Goal: Task Accomplishment & Management: Complete application form

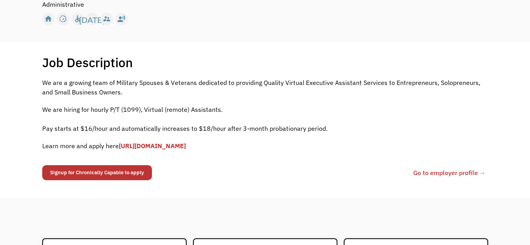
scroll to position [118, 0]
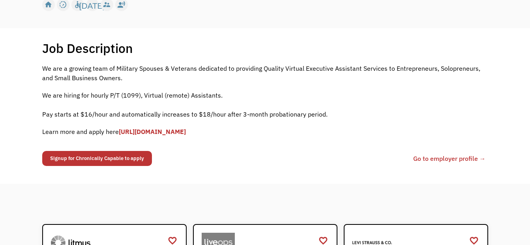
click at [186, 131] on link "[URL][DOMAIN_NAME]" at bounding box center [152, 132] width 67 height 8
click at [450, 157] on link "Go to employer profile →" at bounding box center [449, 158] width 73 height 9
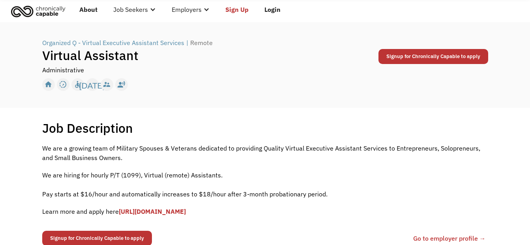
scroll to position [0, 0]
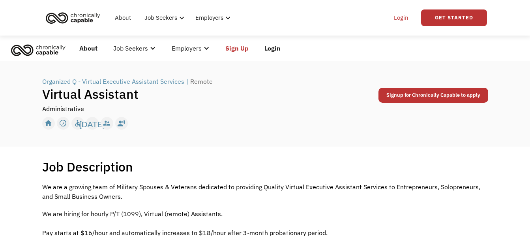
click at [393, 16] on link "Login" at bounding box center [401, 17] width 24 height 25
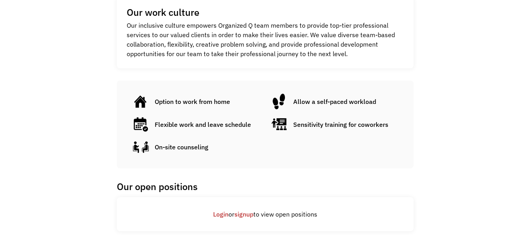
scroll to position [395, 0]
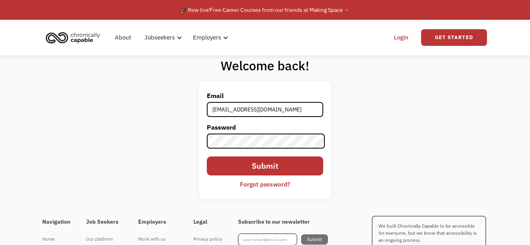
type input "lilliefink98@gmail.com"
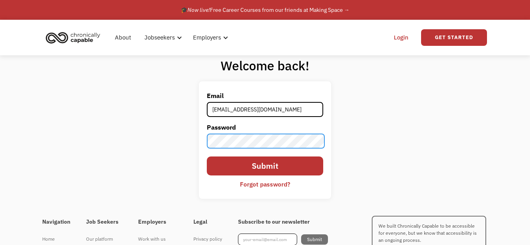
click at [207, 156] on input "Submit" at bounding box center [265, 165] width 117 height 19
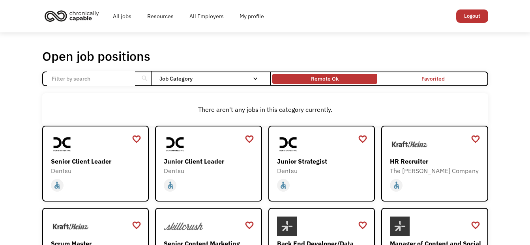
click at [312, 77] on div "Remote Ok" at bounding box center [325, 78] width 28 height 9
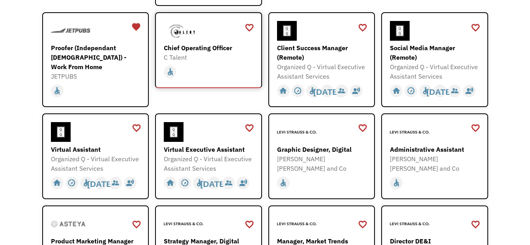
scroll to position [237, 0]
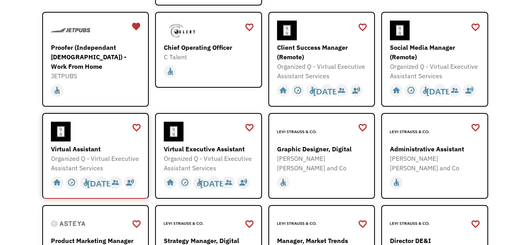
click at [117, 163] on div "Organized Q - Virtual Executive Assistant Services" at bounding box center [97, 163] width 92 height 19
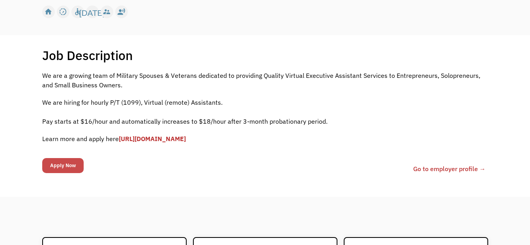
click at [69, 167] on input "Apply Now" at bounding box center [62, 165] width 41 height 15
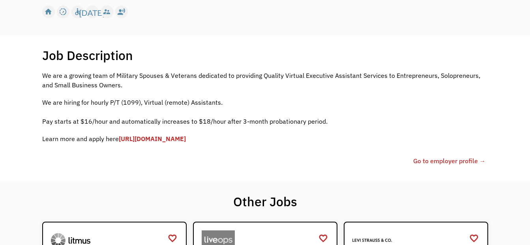
click at [90, 161] on div "68ec20b5522a1b6ce0cae5e1 lilliefink98@gmail.com Lillie Fink Still19studio.tumbl…" at bounding box center [264, 160] width 444 height 9
click at [469, 159] on link "Go to employer profile →" at bounding box center [449, 160] width 73 height 9
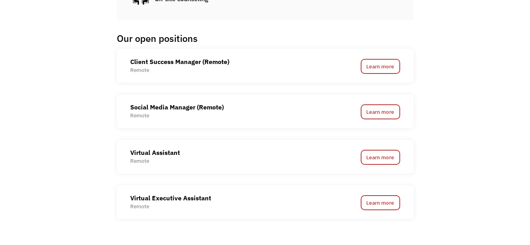
scroll to position [474, 0]
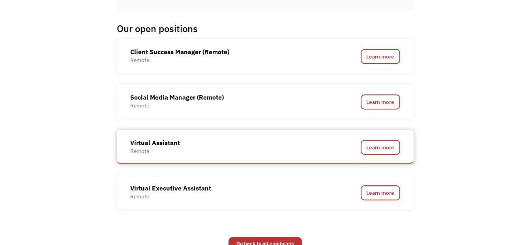
click at [171, 145] on div "Virtual Assistant" at bounding box center [155, 142] width 50 height 9
click at [171, 162] on div "Virtual Assistant Remote Learn more" at bounding box center [265, 147] width 297 height 34
click at [372, 151] on link "Learn more" at bounding box center [380, 147] width 39 height 15
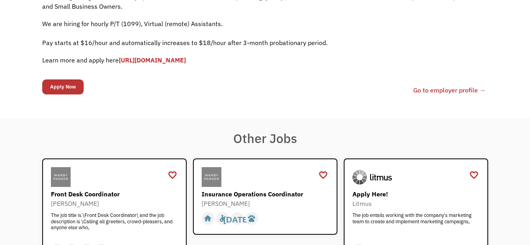
scroll to position [197, 0]
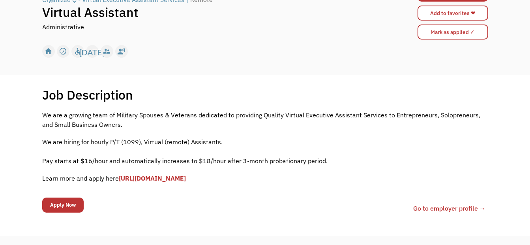
click at [65, 203] on input "Apply Now" at bounding box center [62, 204] width 41 height 15
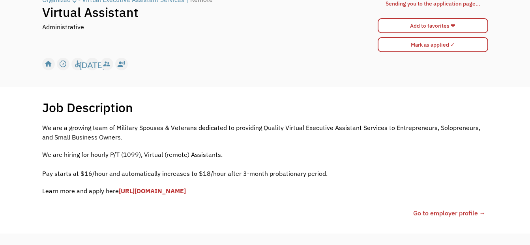
scroll to position [52, 0]
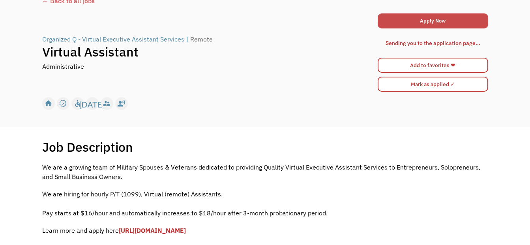
click at [434, 23] on link "Apply Now" at bounding box center [433, 20] width 111 height 15
